Goal: Transaction & Acquisition: Book appointment/travel/reservation

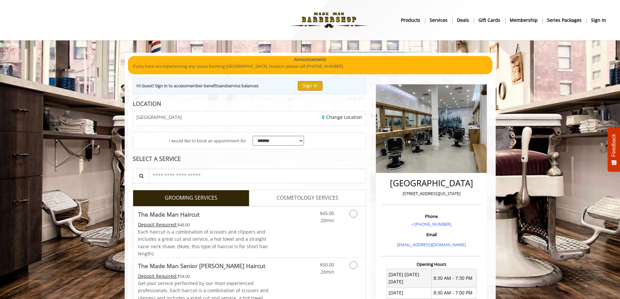
click at [316, 86] on button "Sign In" at bounding box center [310, 85] width 25 height 9
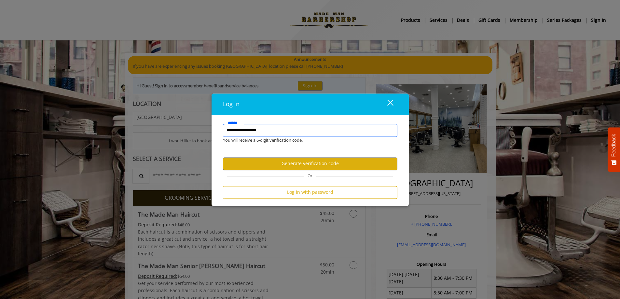
type input "**********"
click at [305, 192] on button "Log in with password" at bounding box center [310, 192] width 174 height 13
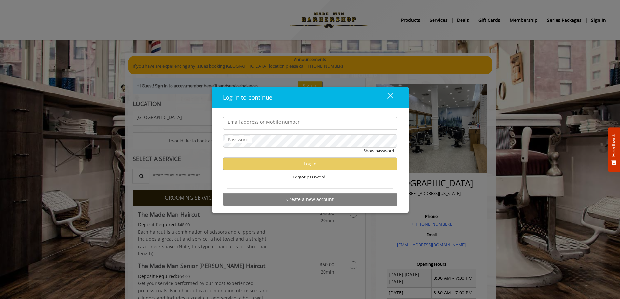
click at [241, 119] on label "Email address or Mobile number" at bounding box center [264, 121] width 78 height 7
click at [241, 119] on input "Email address or Mobile number" at bounding box center [310, 123] width 174 height 13
type input "**********"
click at [246, 143] on label "Password" at bounding box center [238, 139] width 27 height 7
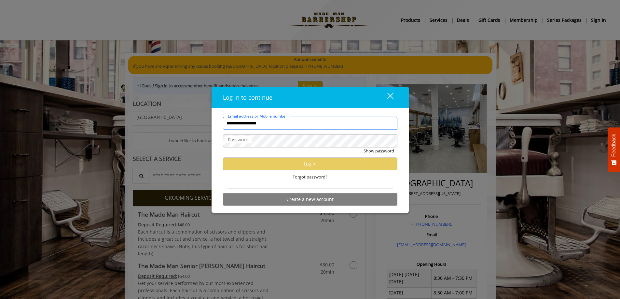
click at [294, 123] on input "**********" at bounding box center [310, 123] width 174 height 13
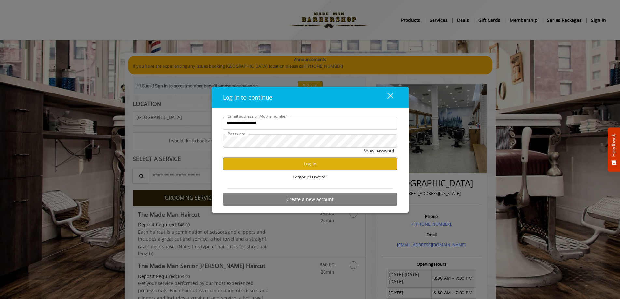
click at [311, 166] on button "Log in" at bounding box center [310, 163] width 174 height 13
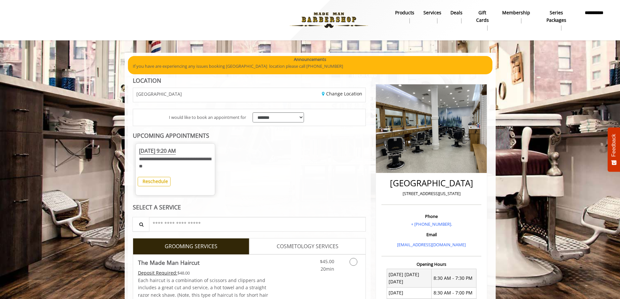
click at [154, 179] on b "Reschedule" at bounding box center [155, 181] width 25 height 6
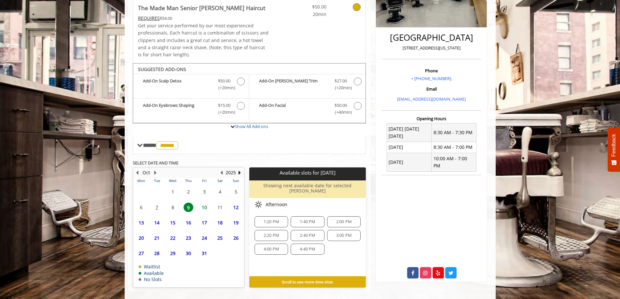
scroll to position [145, 0]
click at [187, 203] on span "9" at bounding box center [189, 207] width 10 height 9
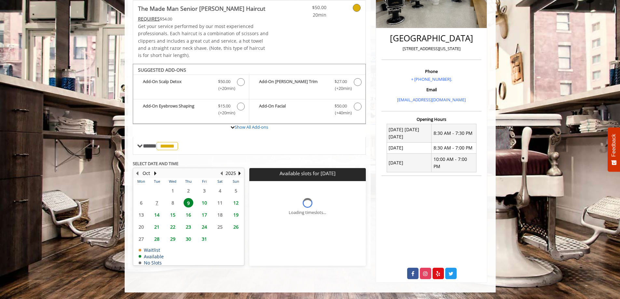
scroll to position [135, 0]
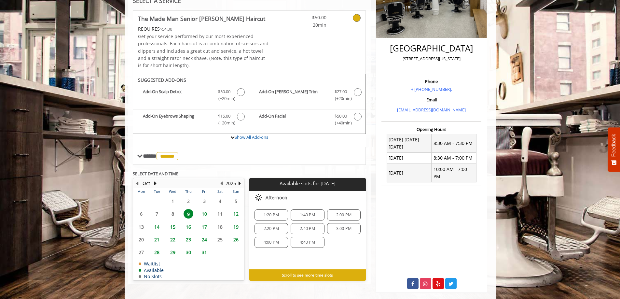
click at [270, 212] on span "1:20 PM" at bounding box center [271, 214] width 15 height 5
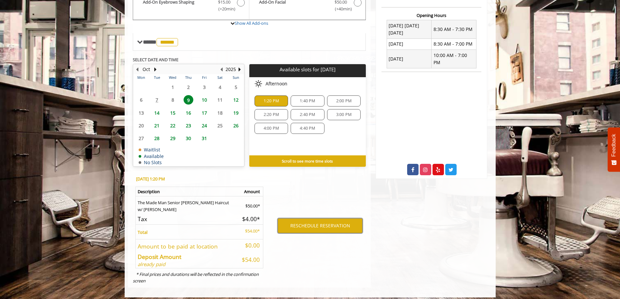
scroll to position [249, 0]
click at [312, 224] on button "RESCHEDULE RESERVATION" at bounding box center [320, 225] width 85 height 15
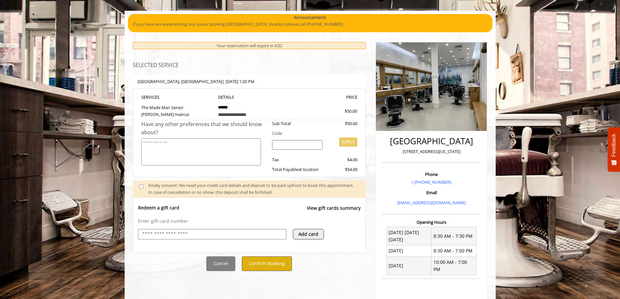
scroll to position [43, 0]
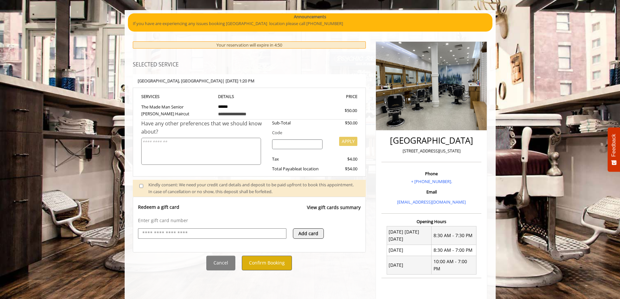
click at [270, 260] on button "Confirm Booking" at bounding box center [267, 263] width 50 height 15
